Goal: Task Accomplishment & Management: Use online tool/utility

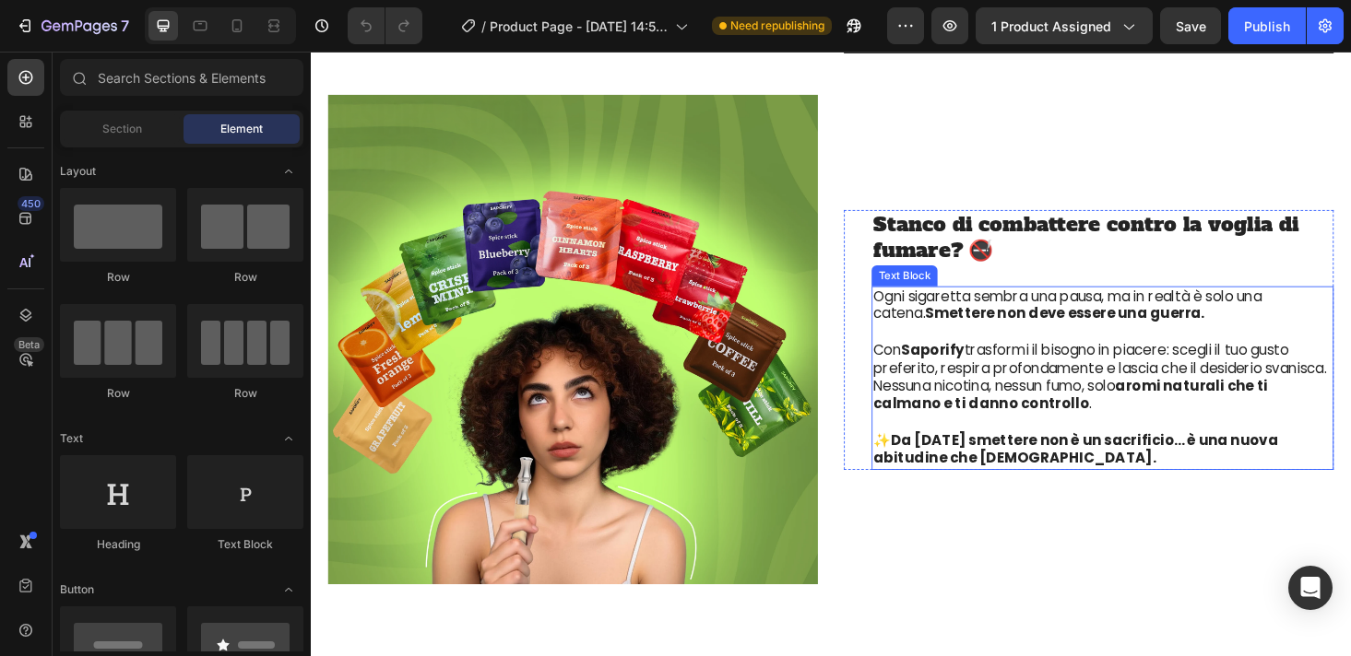
scroll to position [3022, 0]
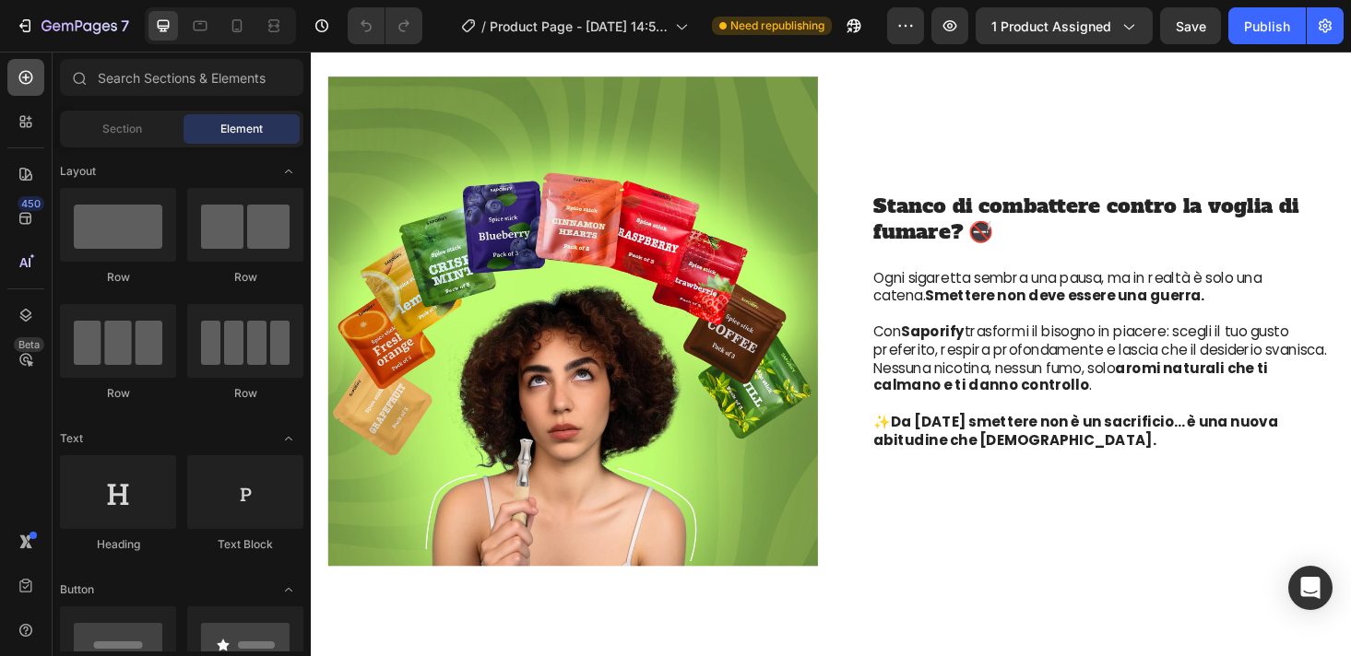
click at [18, 93] on div at bounding box center [25, 77] width 37 height 37
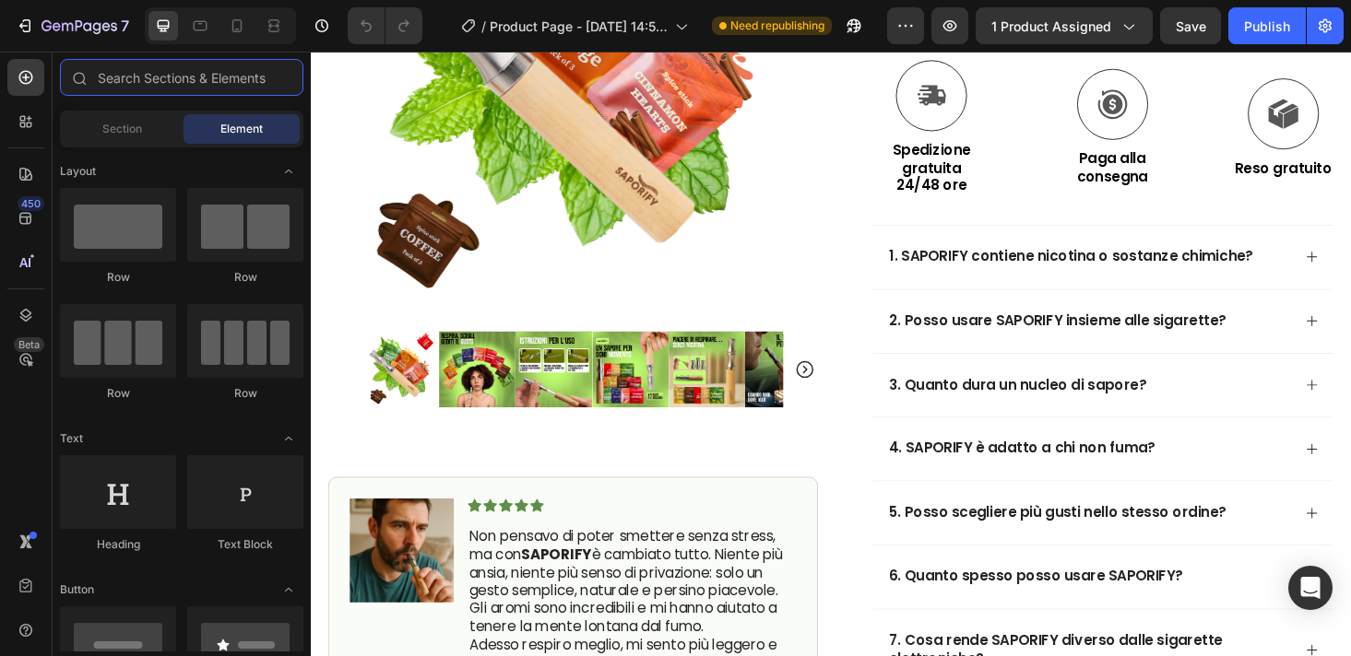
scroll to position [0, 0]
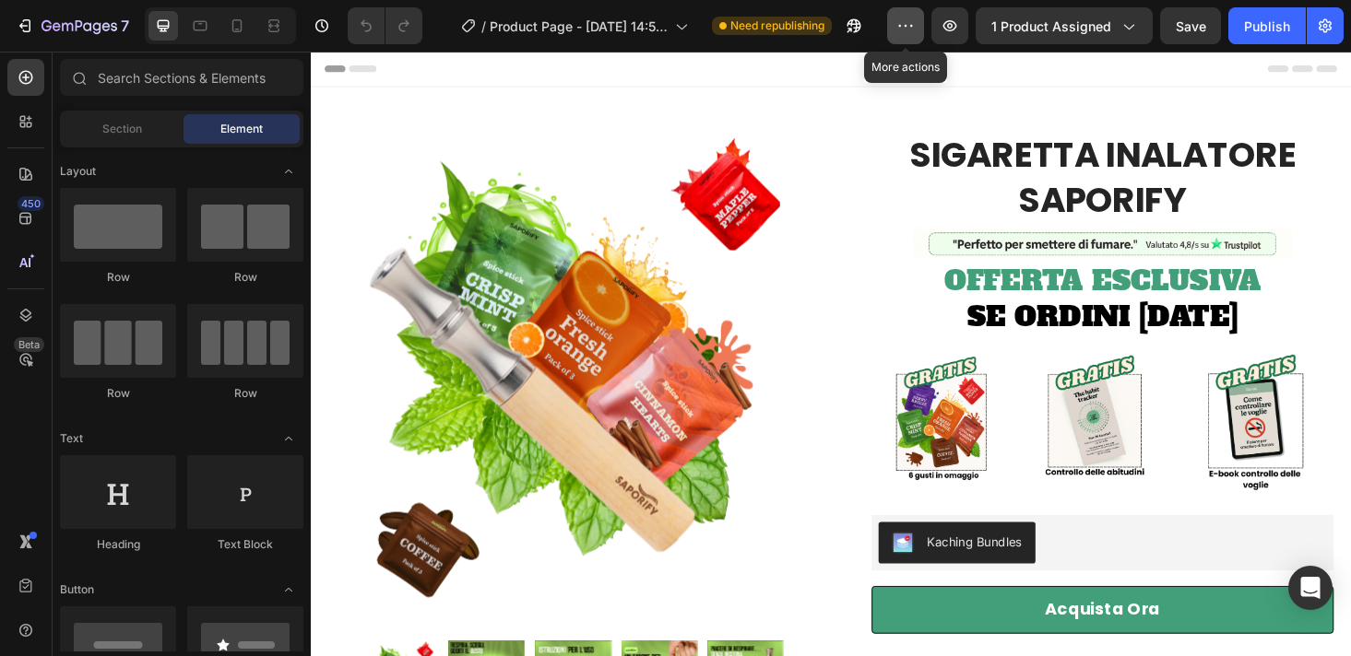
click at [910, 19] on icon "button" at bounding box center [905, 26] width 18 height 18
click at [952, 22] on icon "button" at bounding box center [949, 26] width 18 height 18
click at [1243, 23] on button "Publish" at bounding box center [1266, 25] width 77 height 37
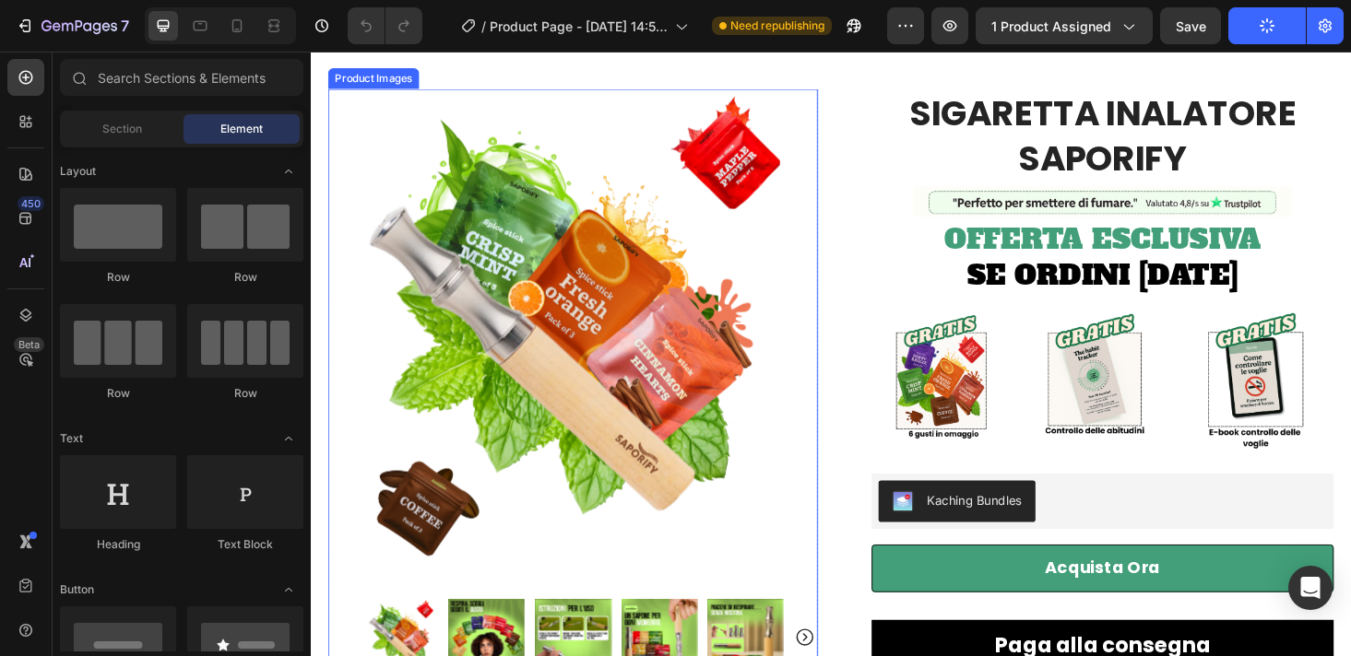
scroll to position [60, 0]
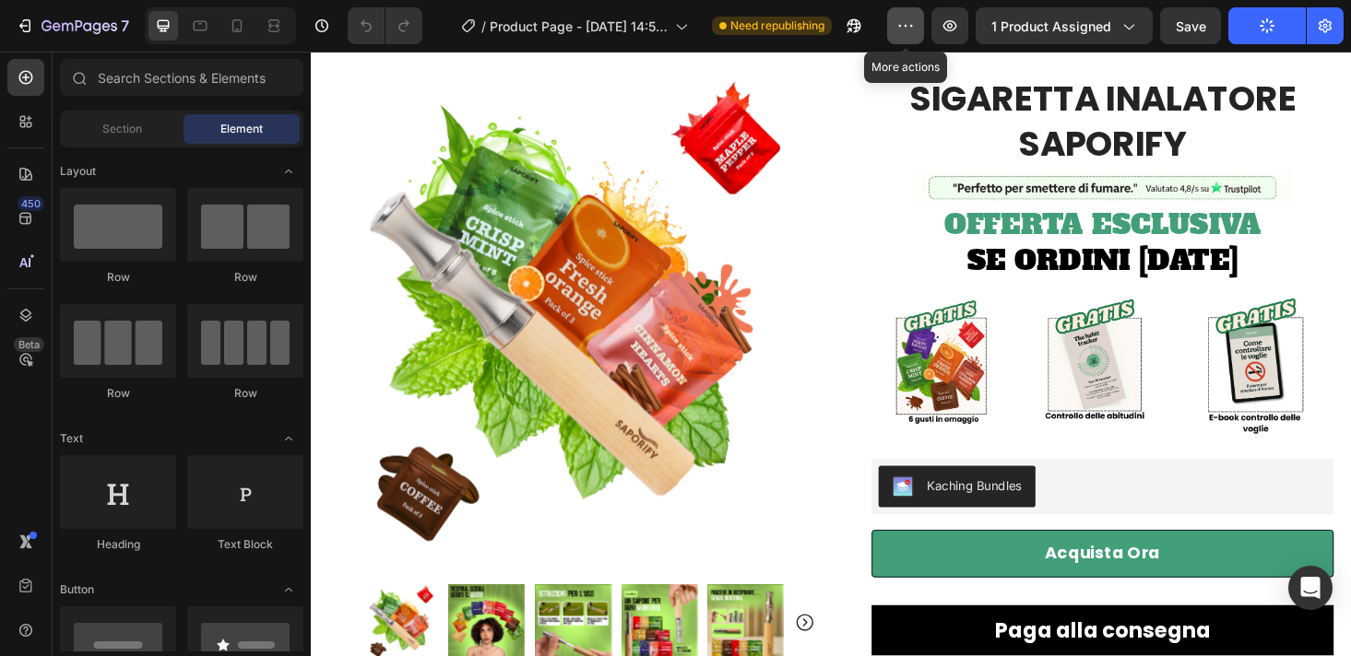
click at [914, 34] on icon "button" at bounding box center [905, 26] width 18 height 18
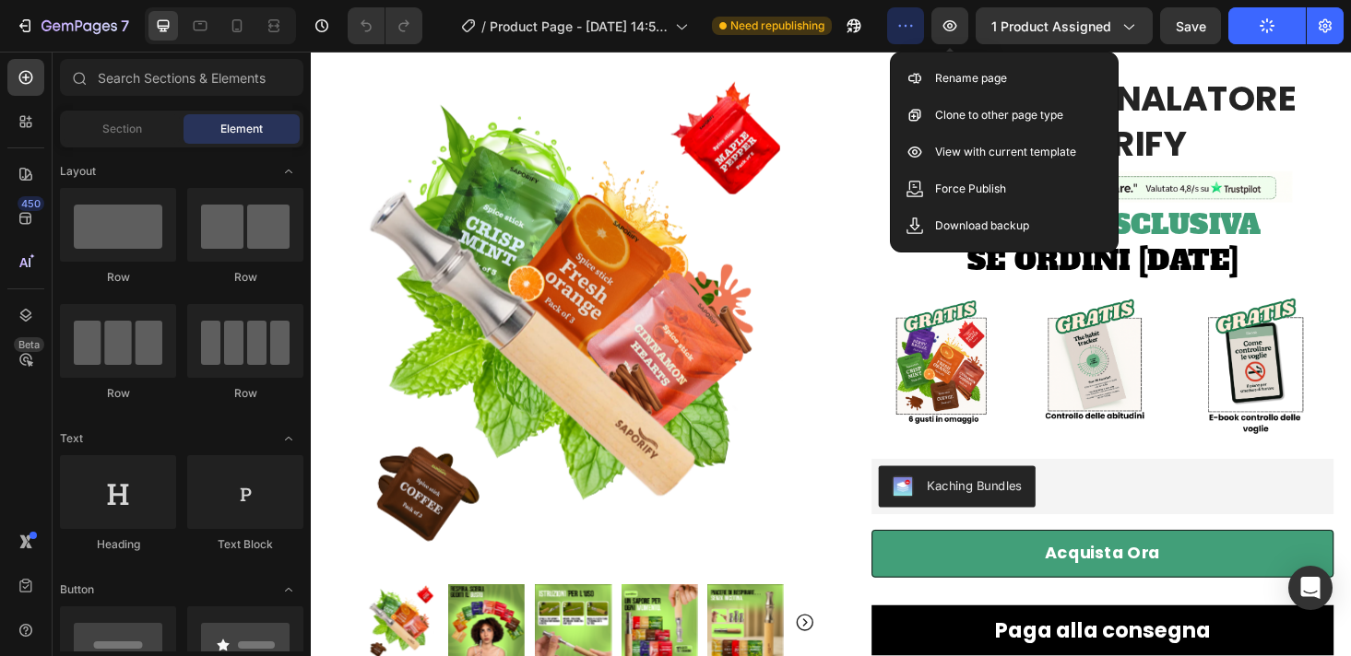
click at [895, 73] on div "Row" at bounding box center [897, 64] width 30 height 17
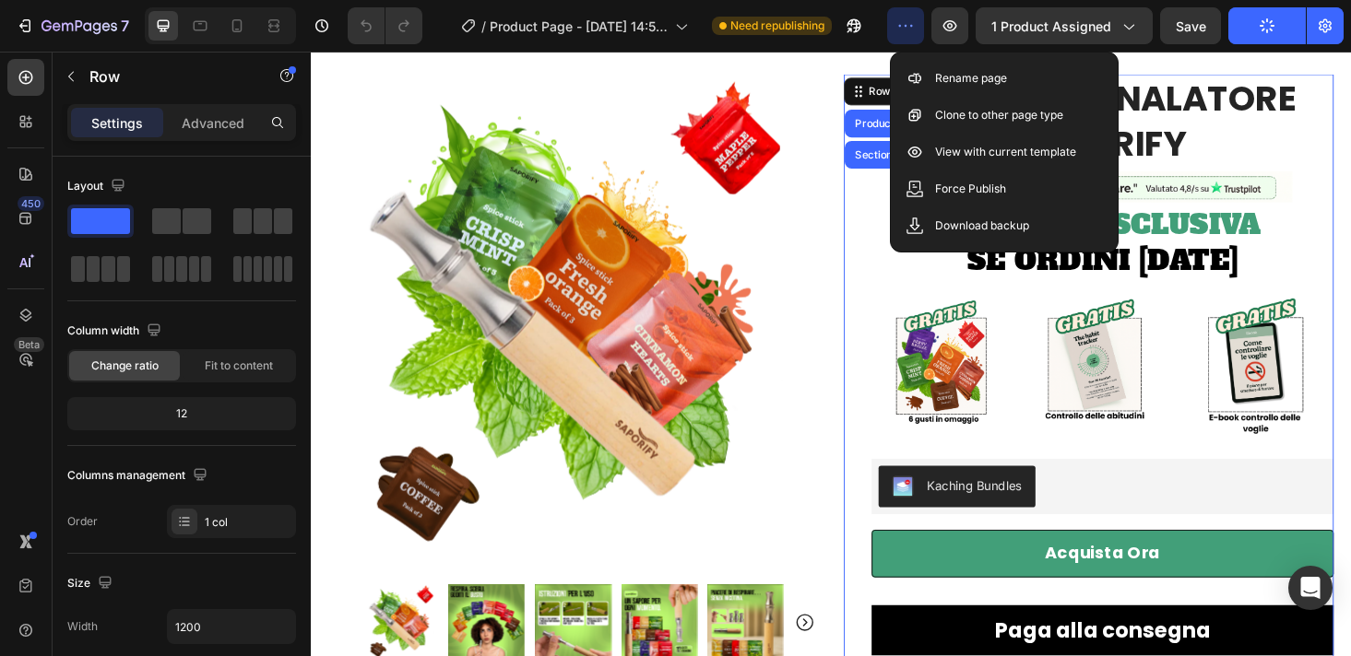
click at [890, 54] on div "Save Preview View live page View history Rename page Clone to other page type V…" at bounding box center [1004, 152] width 229 height 201
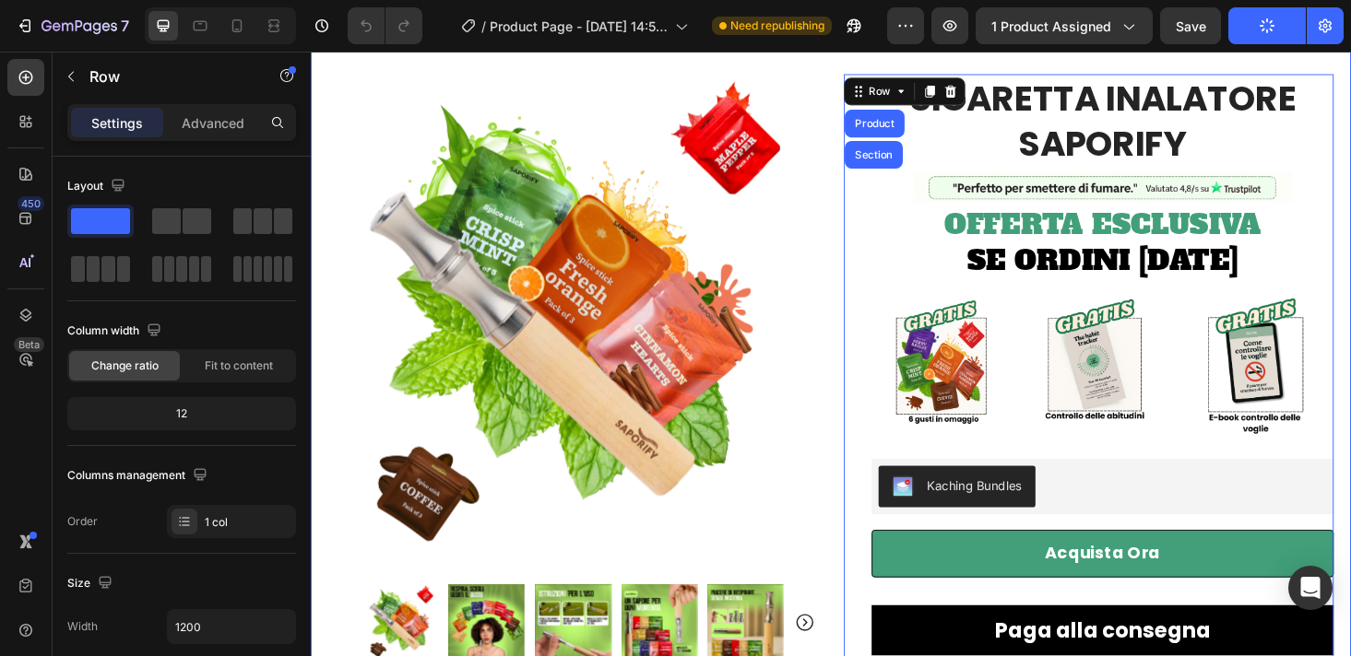
click at [863, 44] on div "7 / Product Page - [DATE] 14:58:04 Need republishing Preview 1 product assigned…" at bounding box center [675, 26] width 1351 height 53
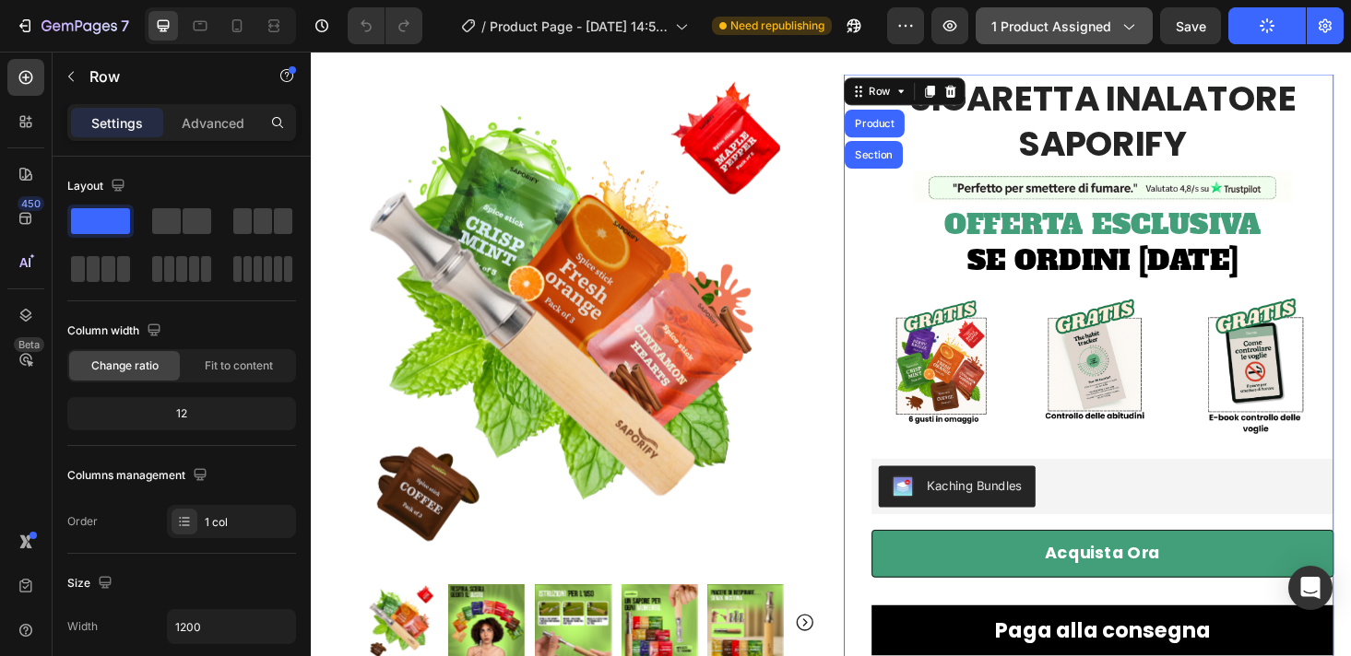
click at [1144, 24] on button "1 product assigned" at bounding box center [1064, 25] width 177 height 37
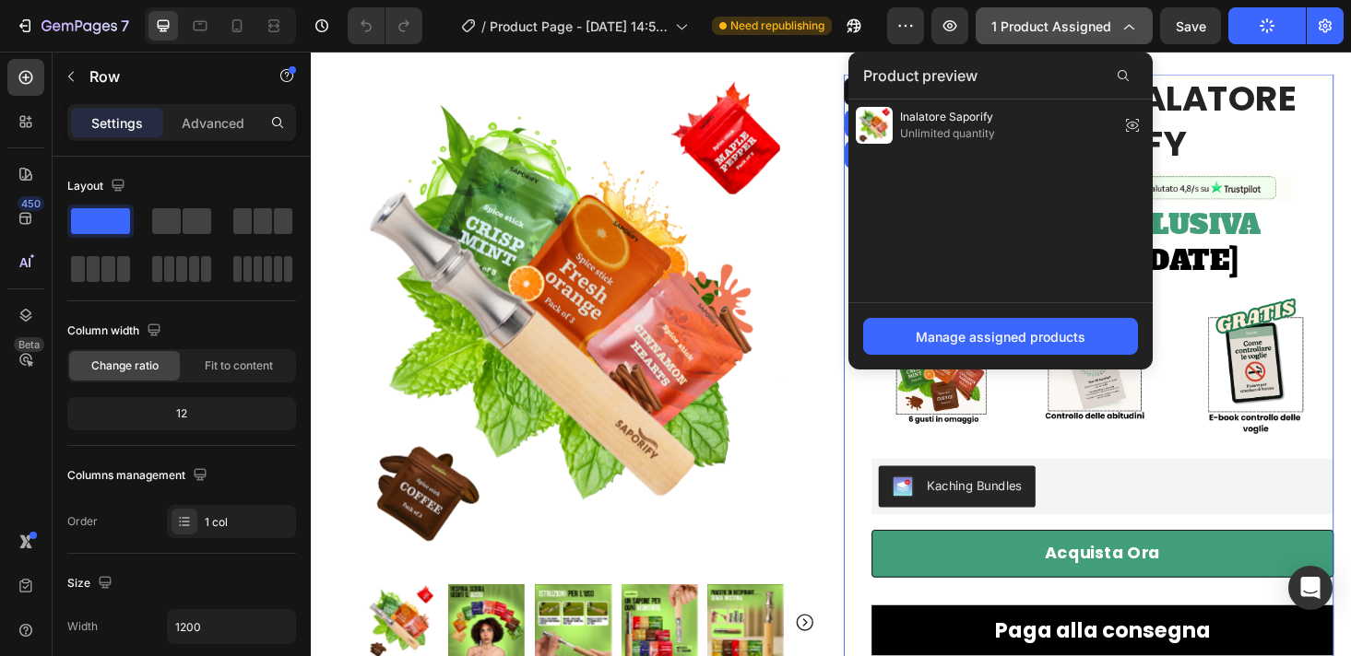
click at [1144, 24] on button "1 product assigned" at bounding box center [1064, 25] width 177 height 37
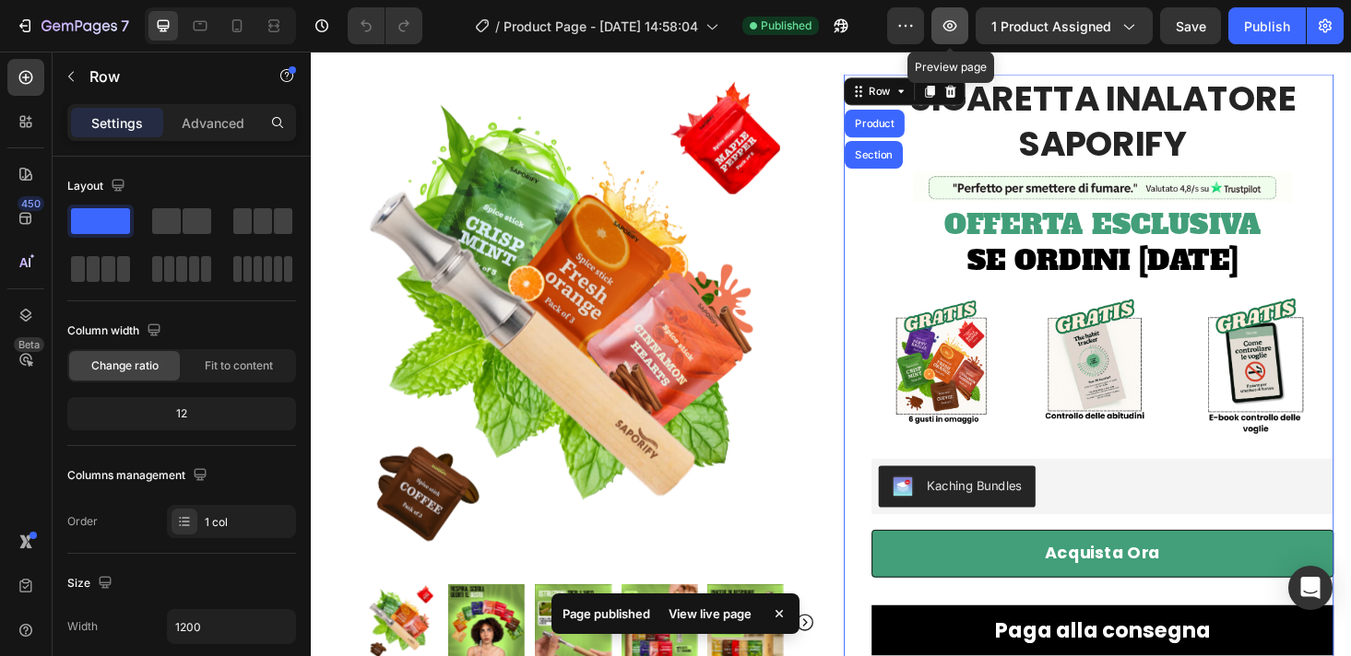
click at [946, 28] on icon "button" at bounding box center [950, 25] width 14 height 11
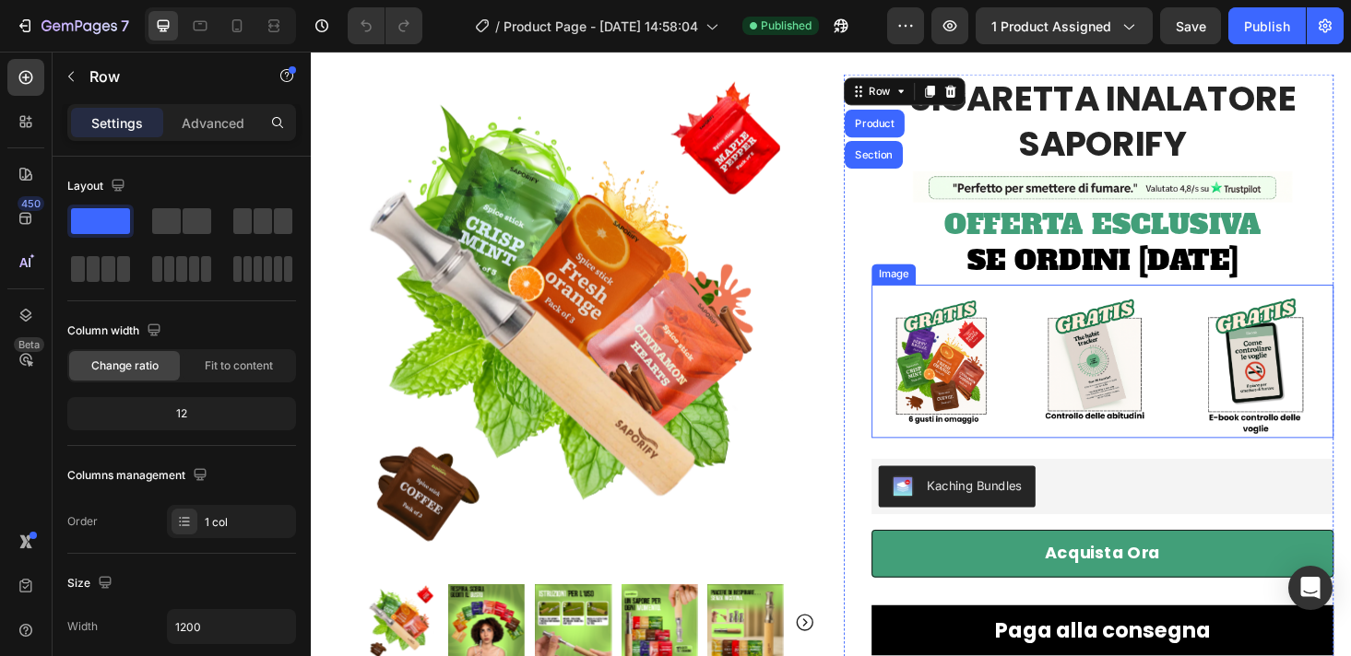
scroll to position [0, 0]
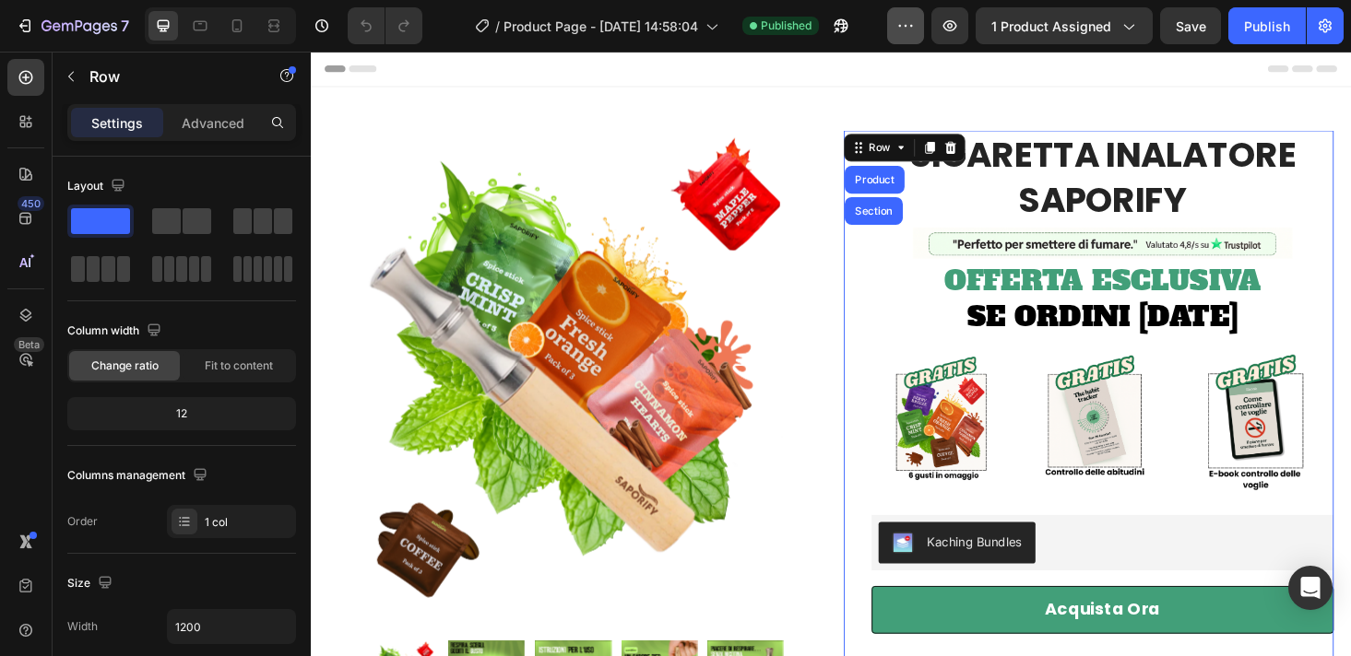
click at [901, 27] on icon "button" at bounding box center [905, 26] width 18 height 18
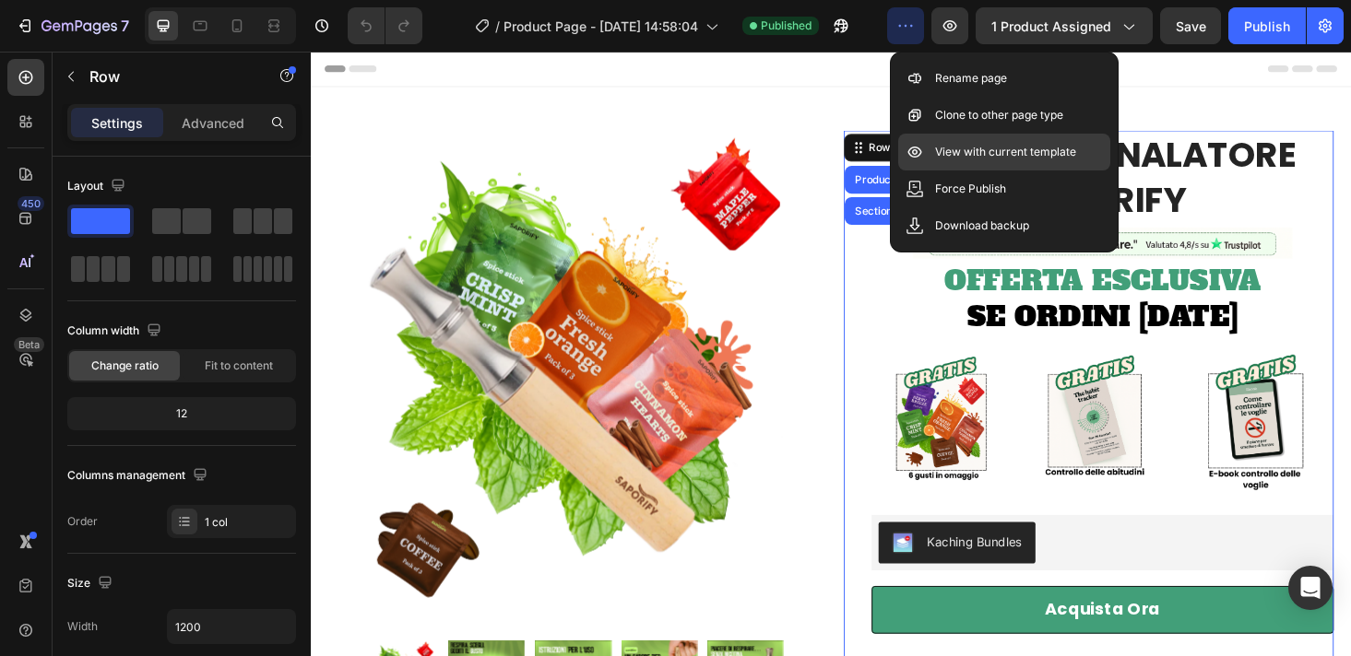
click at [985, 146] on p "View with current template" at bounding box center [1005, 152] width 141 height 18
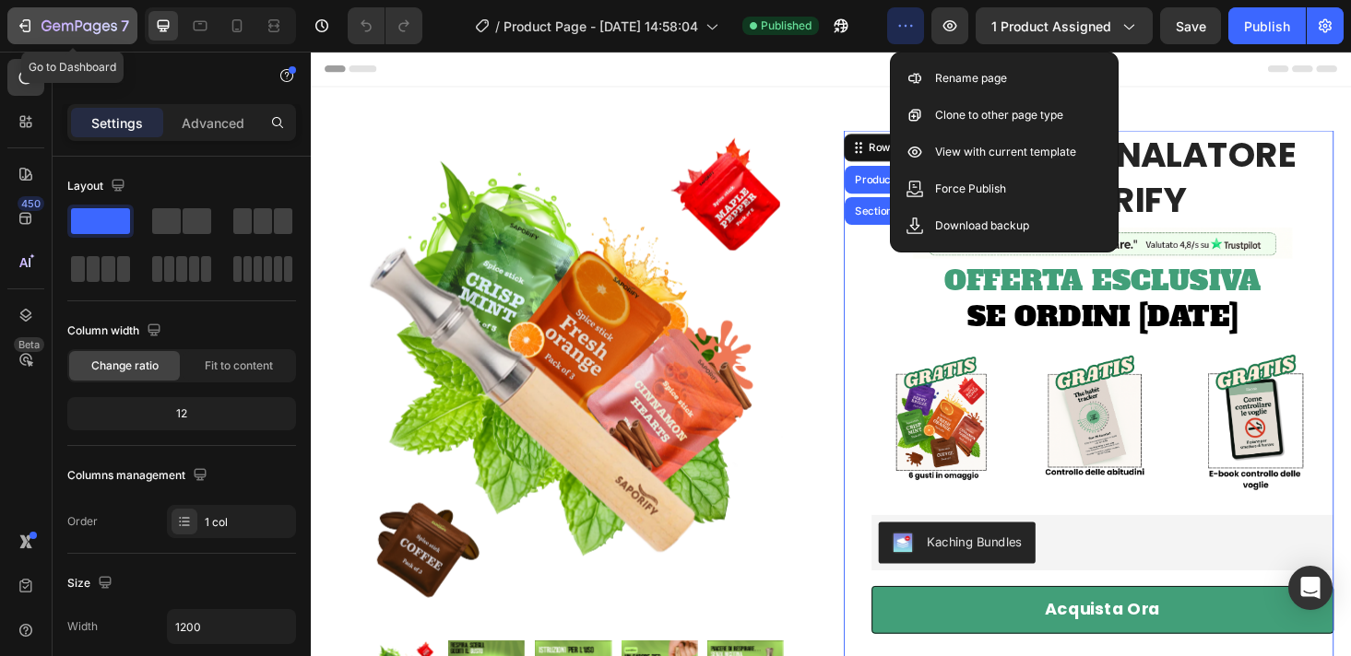
click at [41, 28] on icon "button" at bounding box center [46, 25] width 10 height 11
